Goal: Task Accomplishment & Management: Use online tool/utility

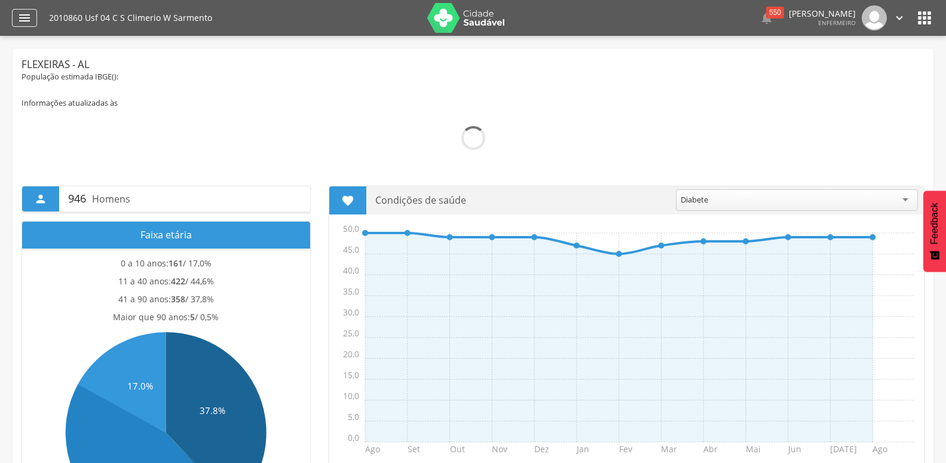
click at [22, 19] on icon "" at bounding box center [24, 18] width 14 height 14
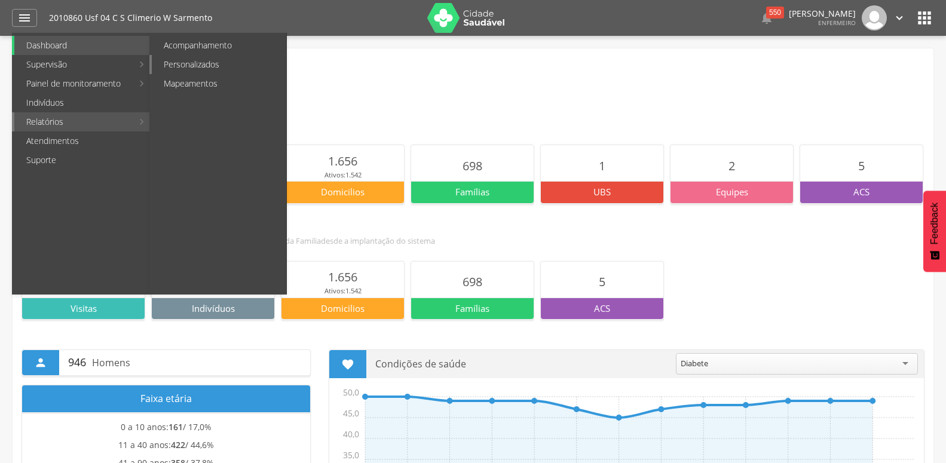
click at [234, 62] on link "Personalizados" at bounding box center [219, 64] width 134 height 19
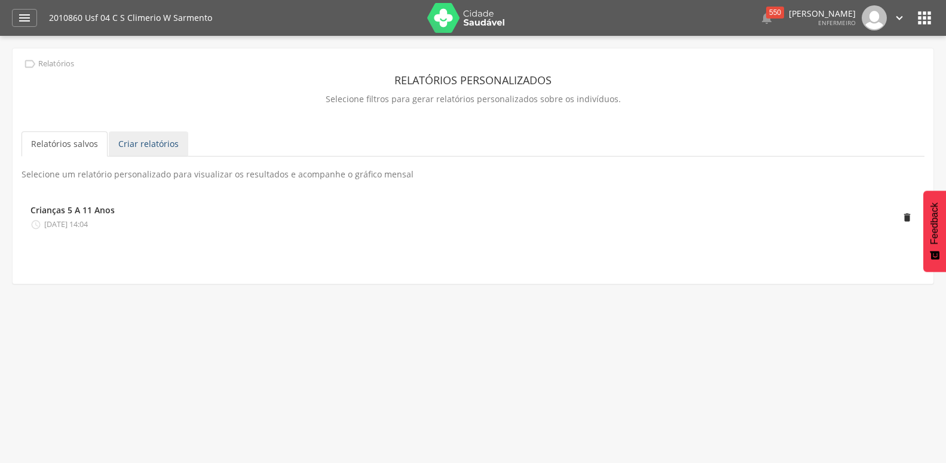
click at [117, 151] on link "Criar relatórios" at bounding box center [148, 143] width 79 height 25
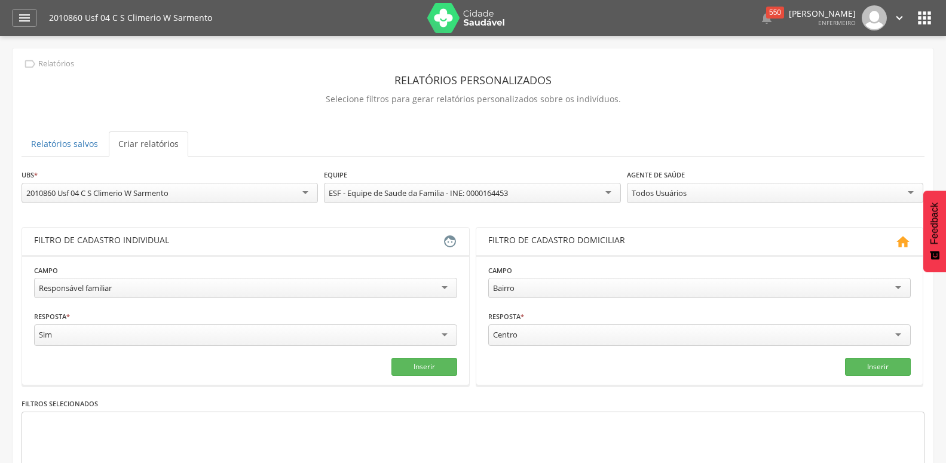
click at [94, 286] on div "Responsável familiar" at bounding box center [75, 288] width 73 height 11
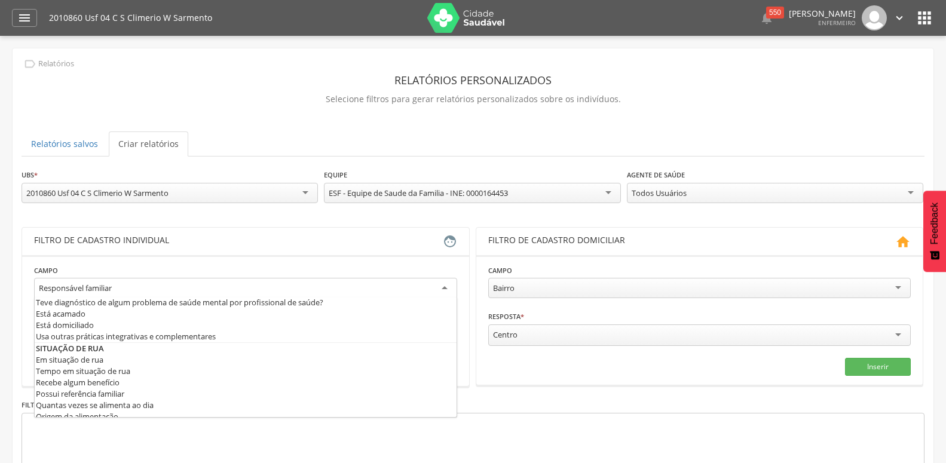
scroll to position [581, 0]
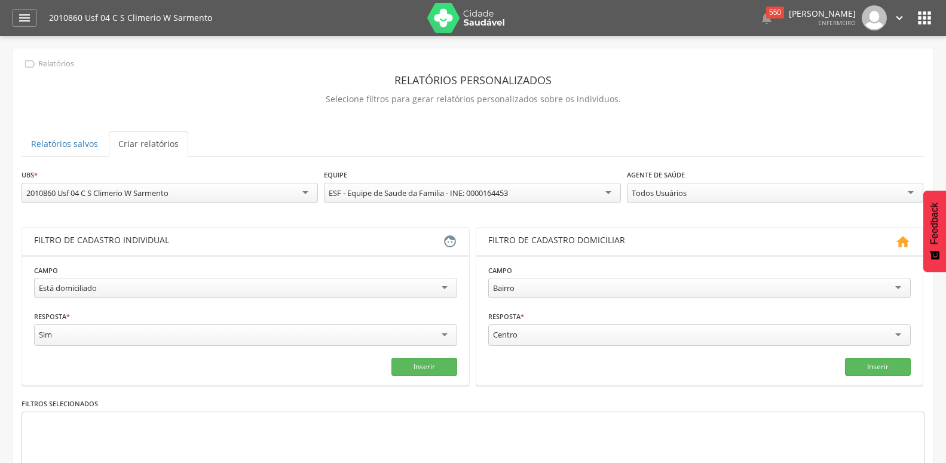
click at [645, 191] on div "Todos Usuários" at bounding box center [659, 193] width 55 height 11
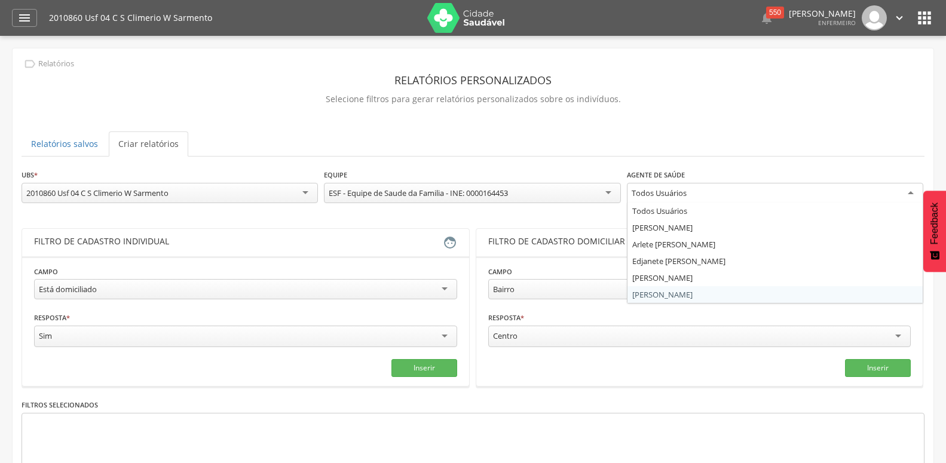
click at [643, 296] on div "**********" at bounding box center [473, 350] width 903 height 363
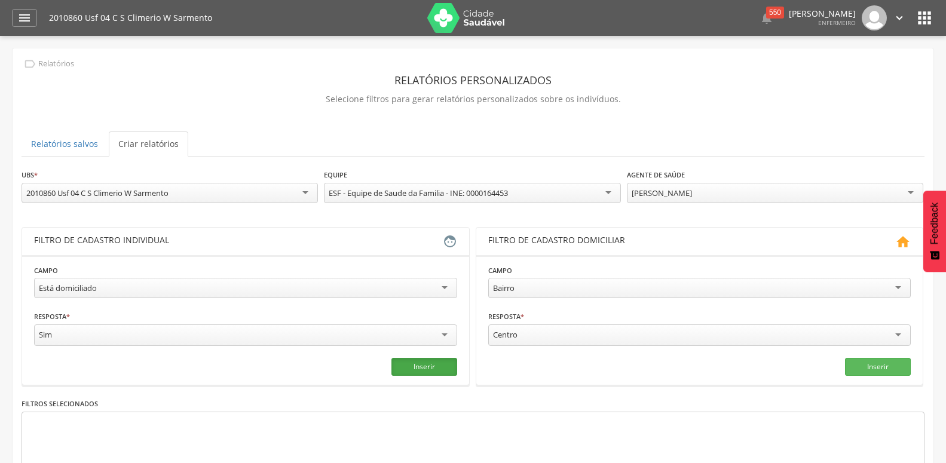
click at [412, 371] on button "Inserir" at bounding box center [424, 367] width 66 height 18
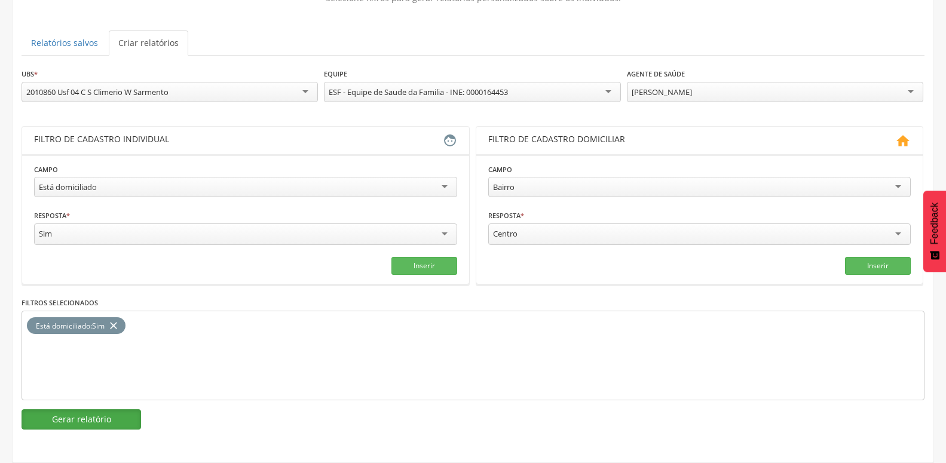
click at [129, 409] on button "Gerar relatório" at bounding box center [82, 419] width 120 height 20
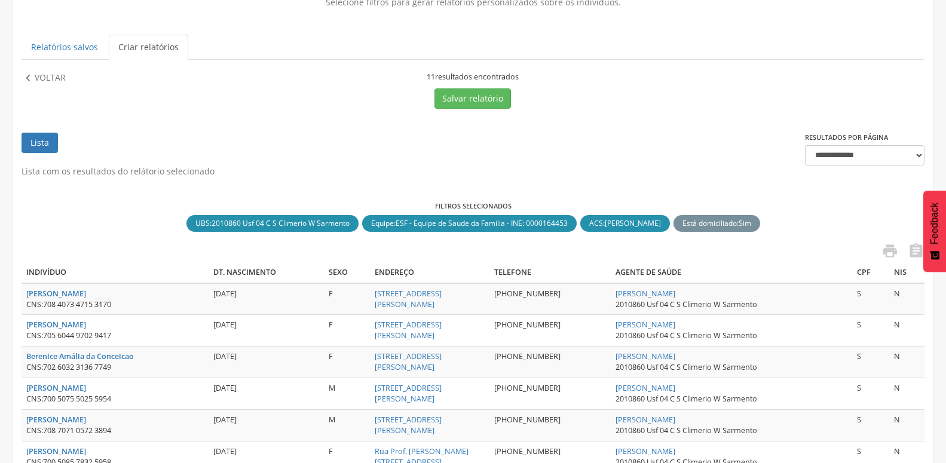
scroll to position [158, 0]
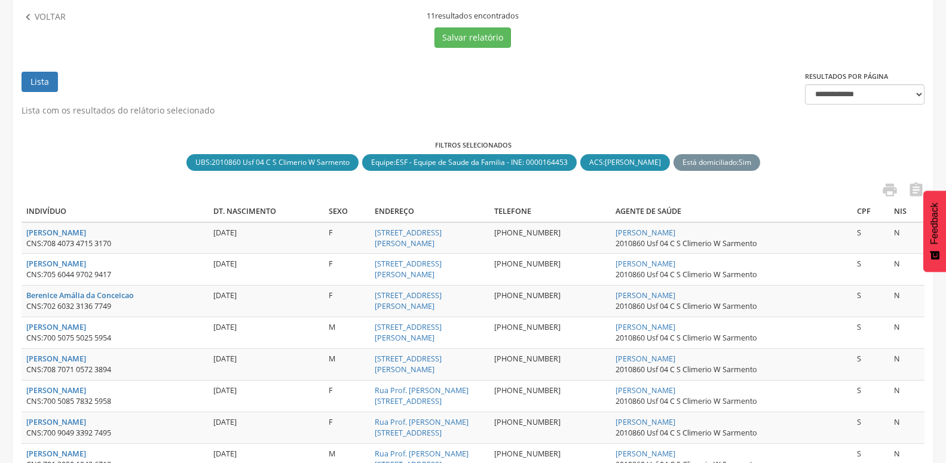
drag, startPoint x: 44, startPoint y: 247, endPoint x: 147, endPoint y: 246, distance: 102.8
click at [147, 246] on div "CNS: 708 4073 4715 3170" at bounding box center [114, 243] width 177 height 11
copy div "708 4073 4715 3170"
drag, startPoint x: 46, startPoint y: 277, endPoint x: 148, endPoint y: 275, distance: 102.2
click at [148, 275] on div "CNS: 705 6044 9702 9417" at bounding box center [114, 275] width 177 height 11
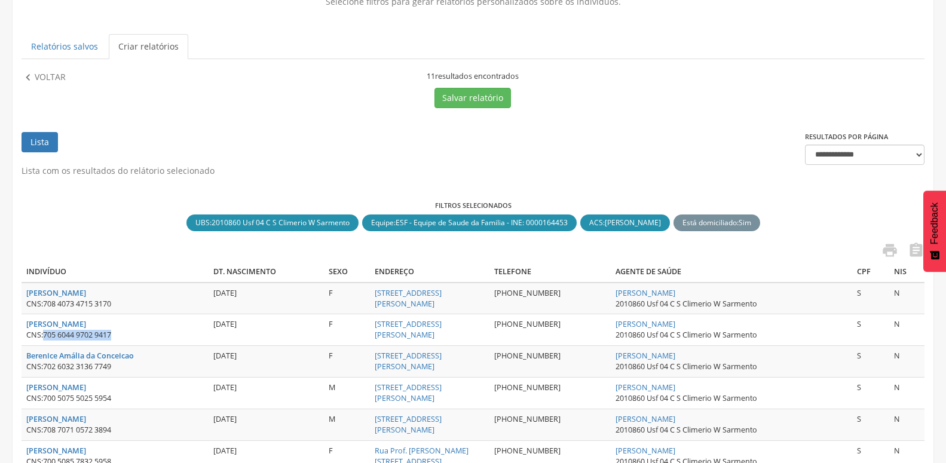
scroll to position [97, 0]
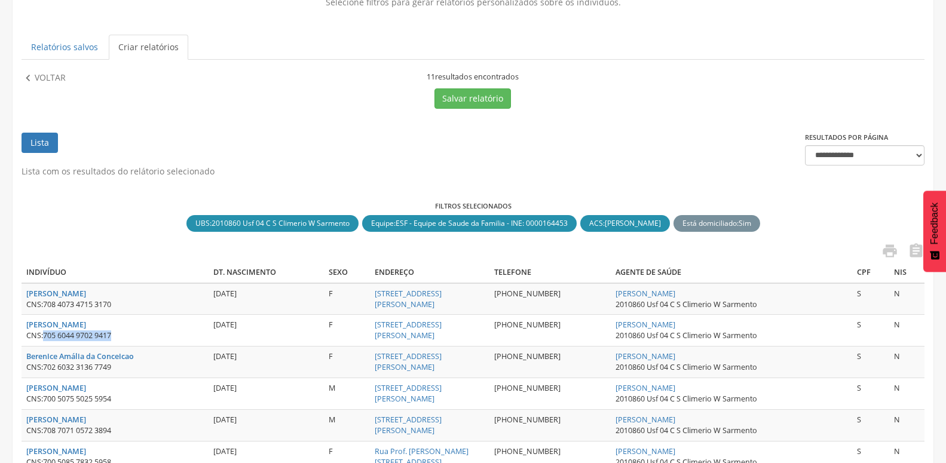
copy span "705 6044 9702 9417"
drag, startPoint x: 45, startPoint y: 369, endPoint x: 170, endPoint y: 372, distance: 125.0
click at [170, 372] on div "CNS: 702 6032 3136 7749" at bounding box center [114, 367] width 177 height 11
copy span "702 6032 3136 7749"
click at [92, 253] on div " " at bounding box center [473, 253] width 903 height 20
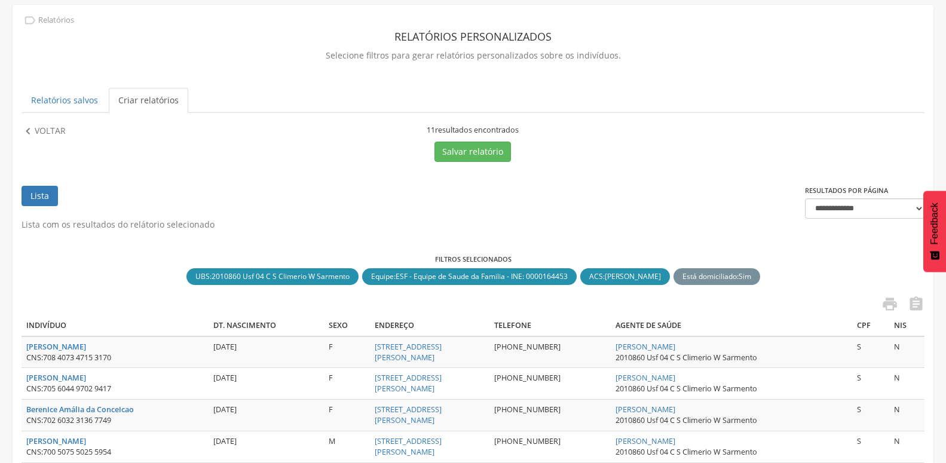
scroll to position [36, 0]
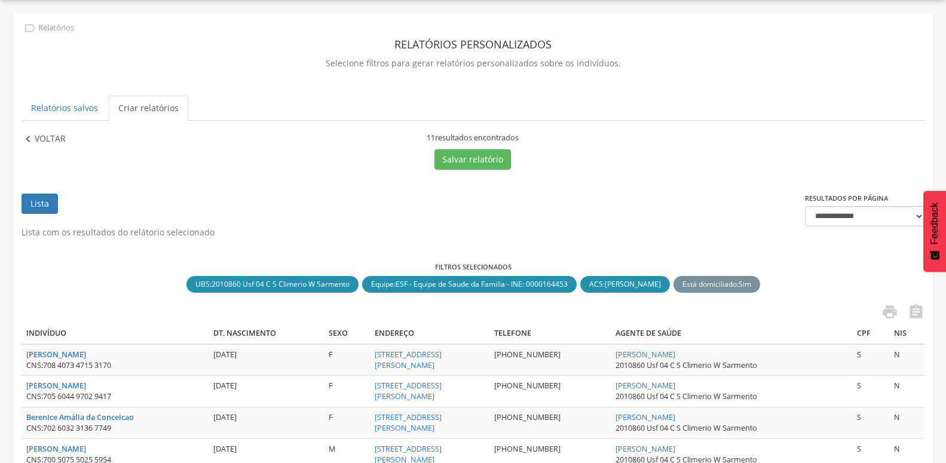
click at [29, 144] on icon "" at bounding box center [28, 139] width 13 height 13
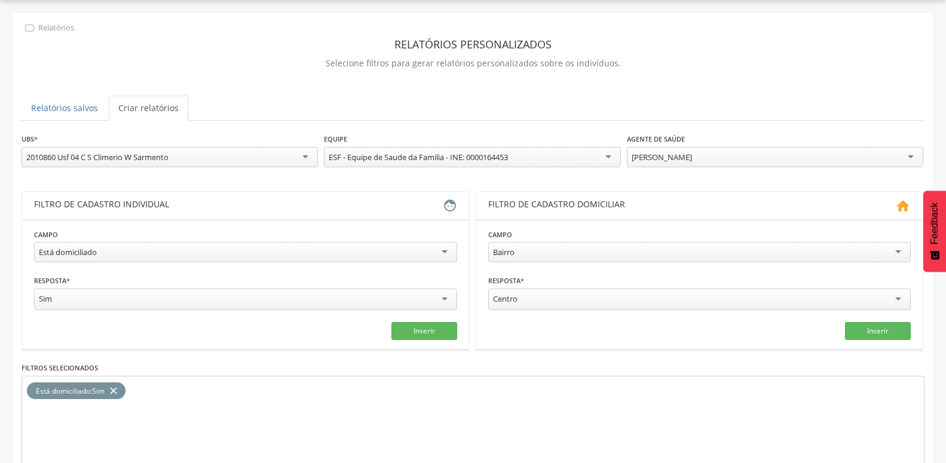
scroll to position [0, 0]
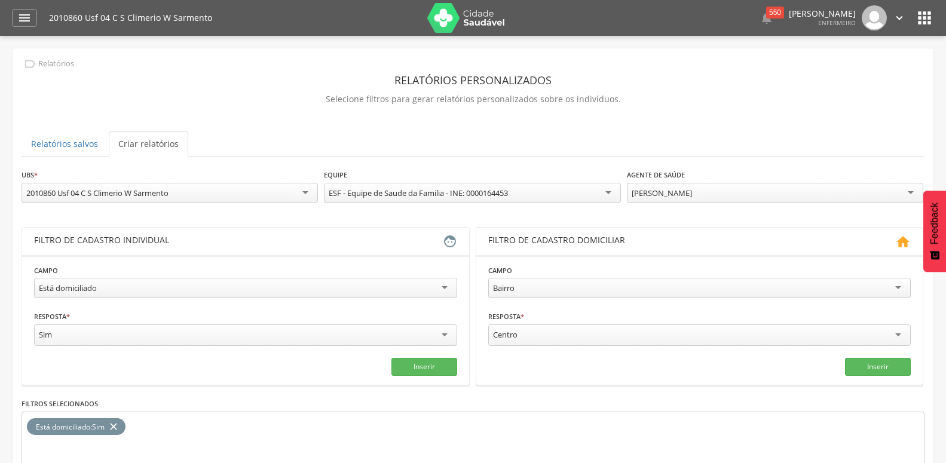
click at [504, 17] on img at bounding box center [466, 18] width 78 height 30
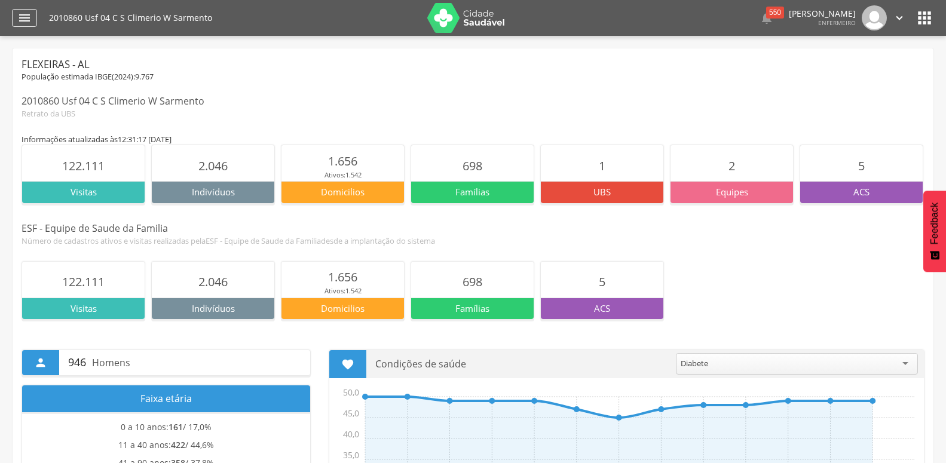
click at [22, 22] on icon "" at bounding box center [24, 18] width 14 height 14
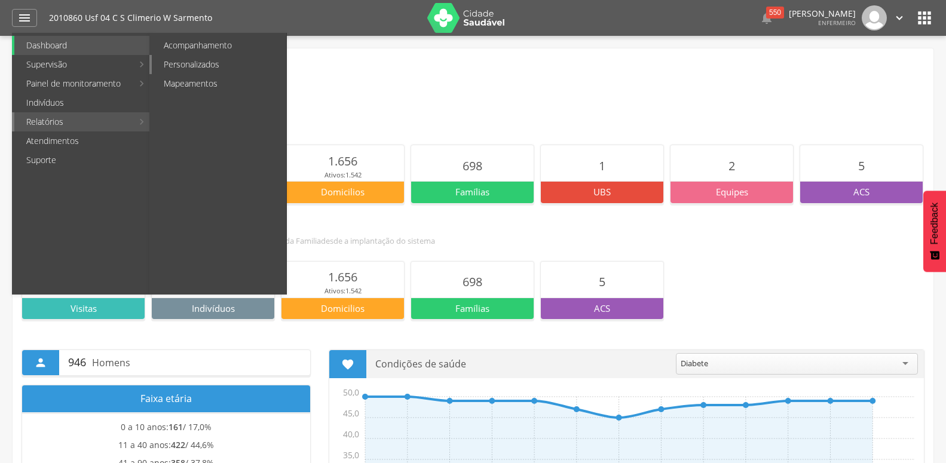
click at [189, 57] on link "Personalizados" at bounding box center [219, 64] width 134 height 19
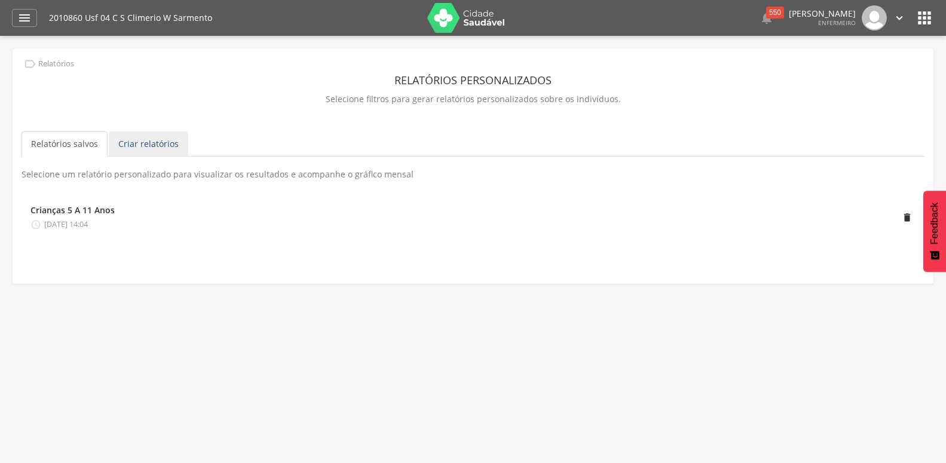
click at [136, 146] on link "Criar relatórios" at bounding box center [148, 143] width 79 height 25
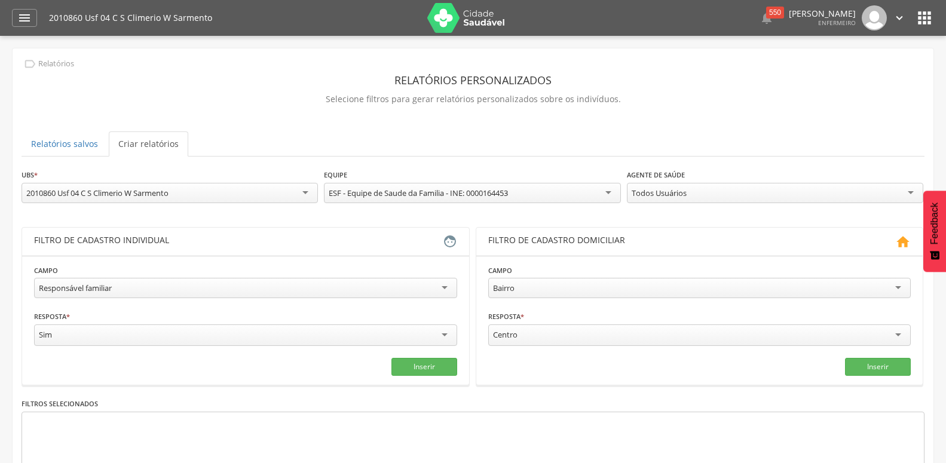
click at [152, 279] on div "Responsável familiar" at bounding box center [245, 288] width 423 height 20
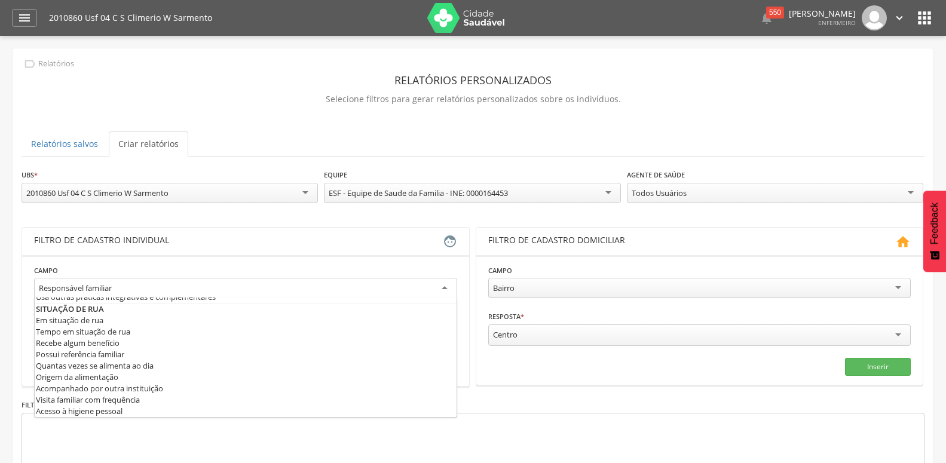
scroll to position [645, 0]
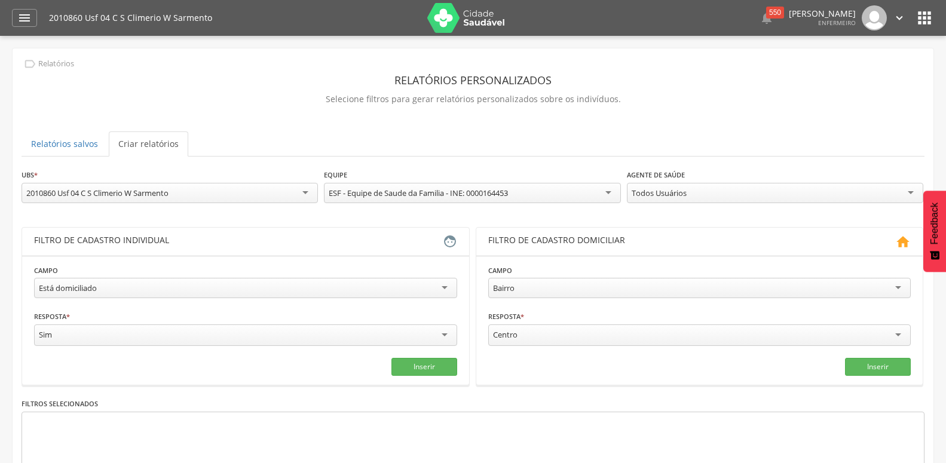
click at [676, 200] on div "Todos Usuários" at bounding box center [775, 193] width 296 height 20
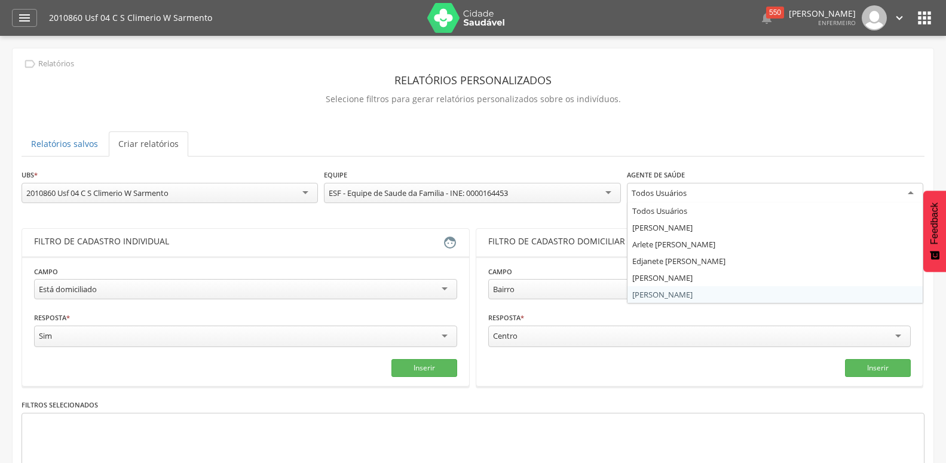
click at [673, 292] on div "**********" at bounding box center [473, 350] width 903 height 363
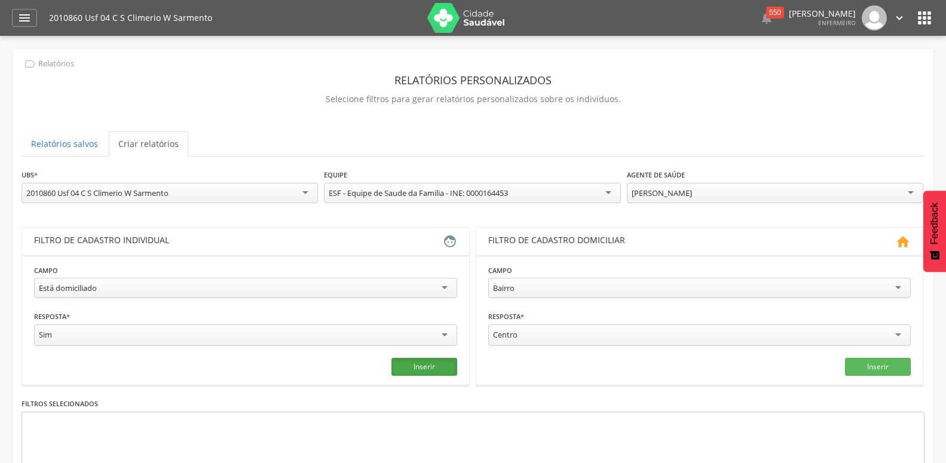
click at [436, 372] on button "Inserir" at bounding box center [424, 367] width 66 height 18
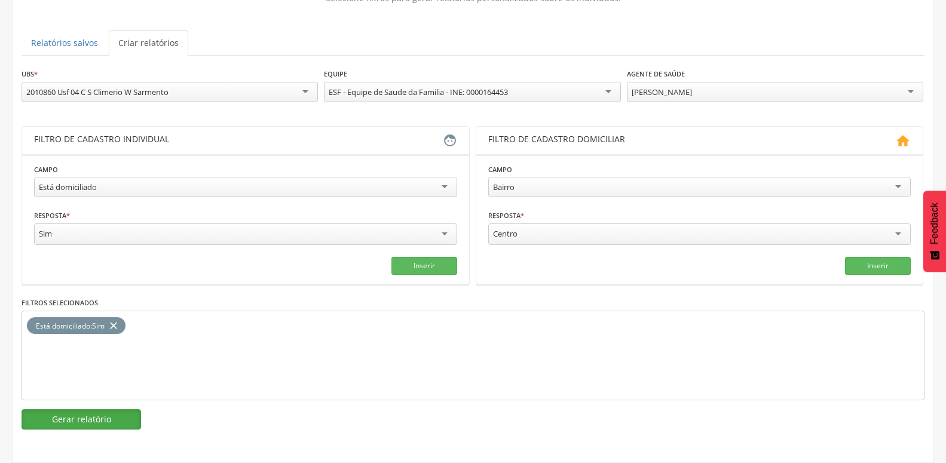
click at [118, 409] on button "Gerar relatório" at bounding box center [82, 419] width 120 height 20
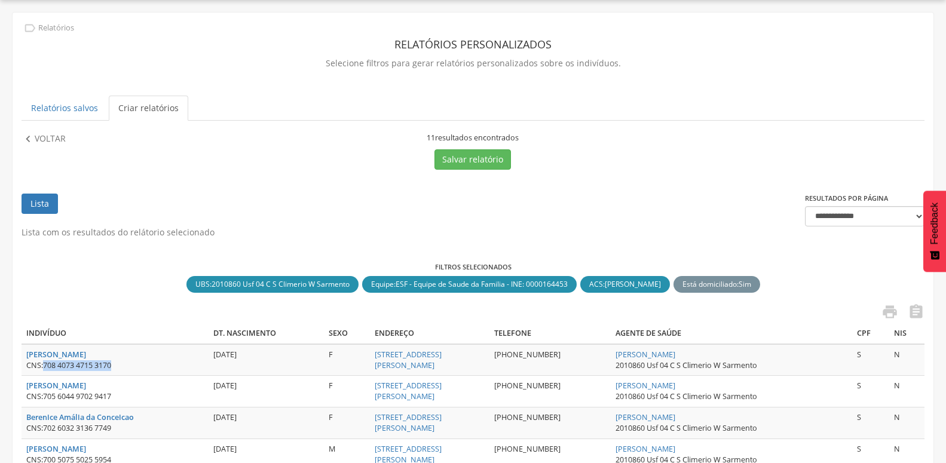
drag, startPoint x: 46, startPoint y: 366, endPoint x: 158, endPoint y: 366, distance: 112.4
click at [158, 366] on div "CNS: 708 4073 4715 3170" at bounding box center [114, 365] width 177 height 11
copy span "708 4073 4715 3170"
drag, startPoint x: 44, startPoint y: 397, endPoint x: 213, endPoint y: 400, distance: 169.1
click at [209, 400] on td "[PERSON_NAME] da Conceição CNS: 705 6044 9702 9417" at bounding box center [115, 392] width 187 height 32
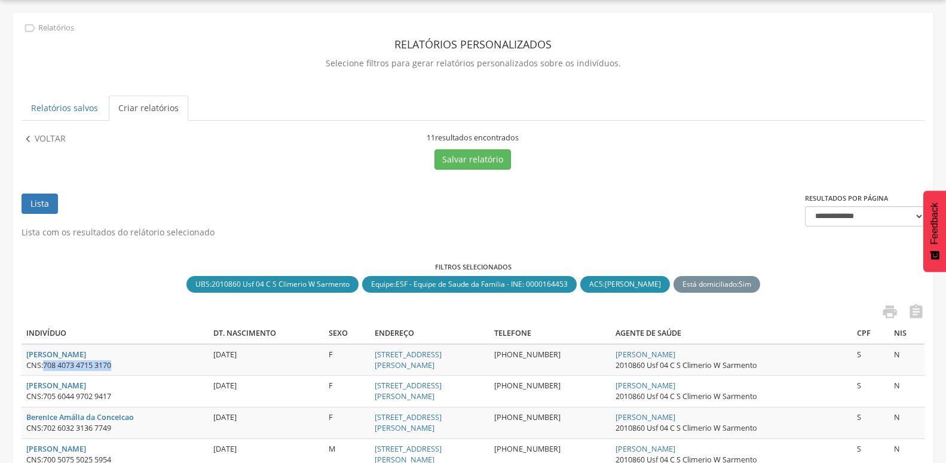
copy div "705 6044 9702 9417"
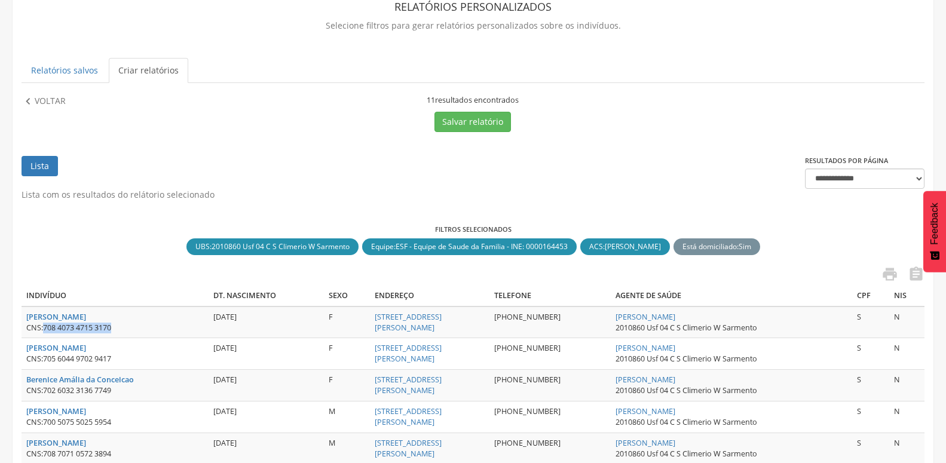
scroll to position [122, 0]
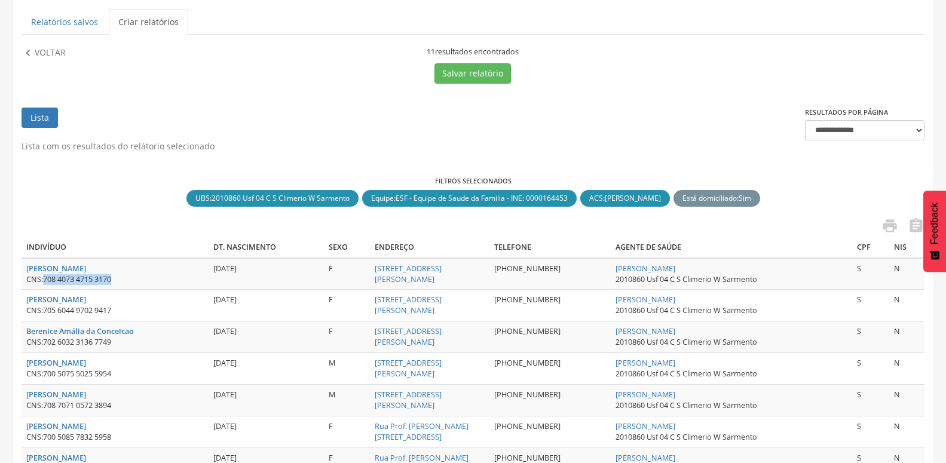
copy div "705 6044 9702 9417"
drag, startPoint x: 47, startPoint y: 344, endPoint x: 123, endPoint y: 344, distance: 75.9
click at [123, 344] on div "CNS: 702 6032 3136 7749" at bounding box center [114, 342] width 177 height 11
drag, startPoint x: 45, startPoint y: 345, endPoint x: 127, endPoint y: 342, distance: 81.3
click at [127, 342] on div "CNS: 702 6032 3136 7749" at bounding box center [114, 342] width 177 height 11
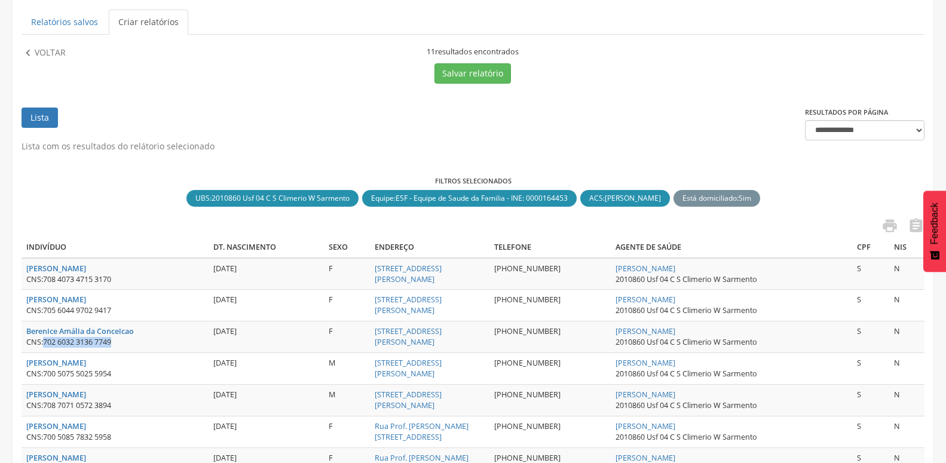
copy span "702 6032 3136 7749"
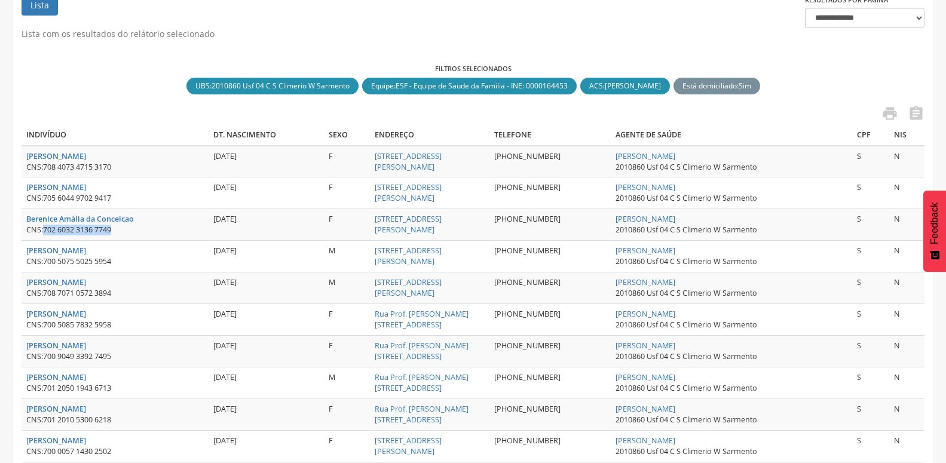
scroll to position [244, 0]
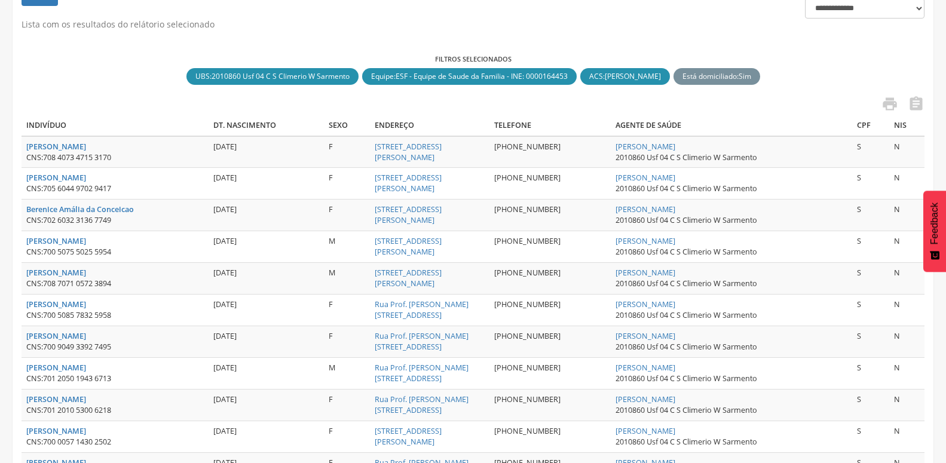
click at [298, 38] on div "Lista com os resultados do relátorio selecionado Filtros selecionados UBS : 201…" at bounding box center [473, 280] width 903 height 522
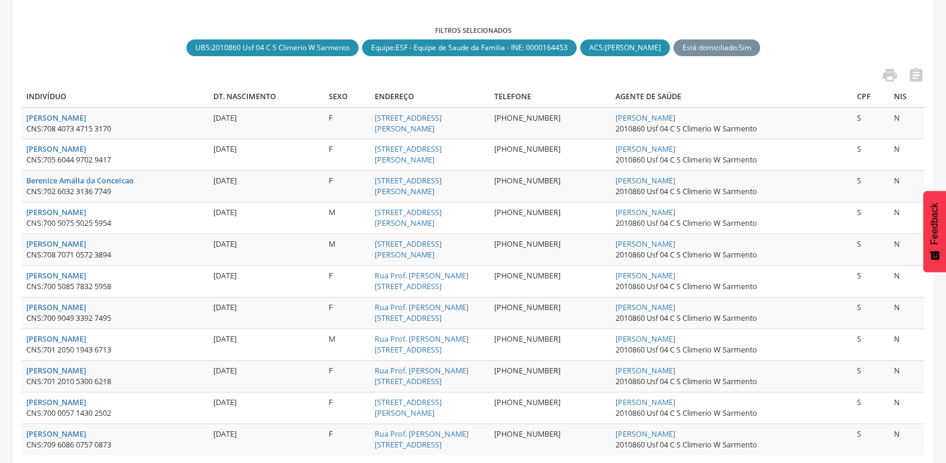
scroll to position [305, 0]
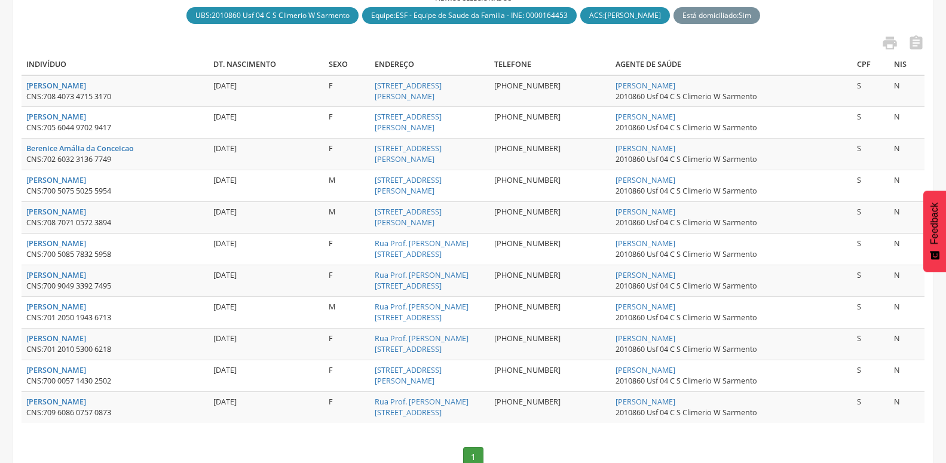
drag, startPoint x: 44, startPoint y: 223, endPoint x: 134, endPoint y: 225, distance: 89.7
click at [134, 225] on div "CNS: 708 7071 0572 3894" at bounding box center [114, 223] width 177 height 11
copy div "708 7071 0572 3894"
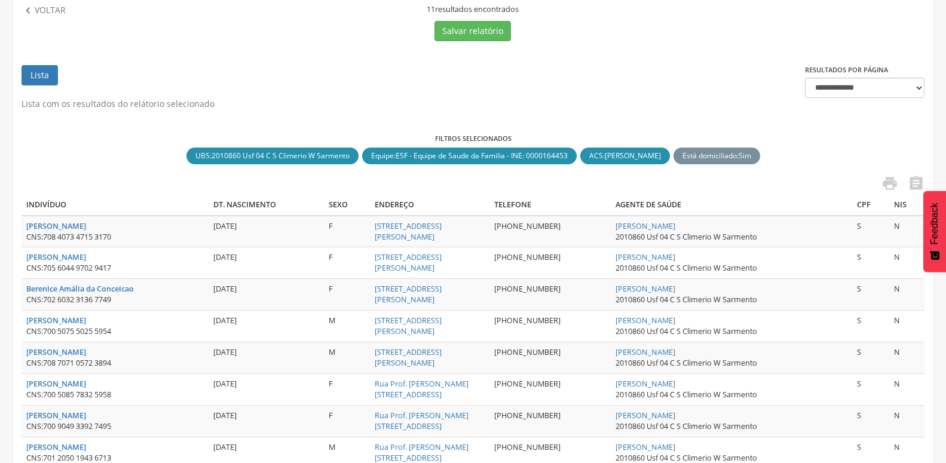
scroll to position [0, 0]
